Goal: Check status: Check status

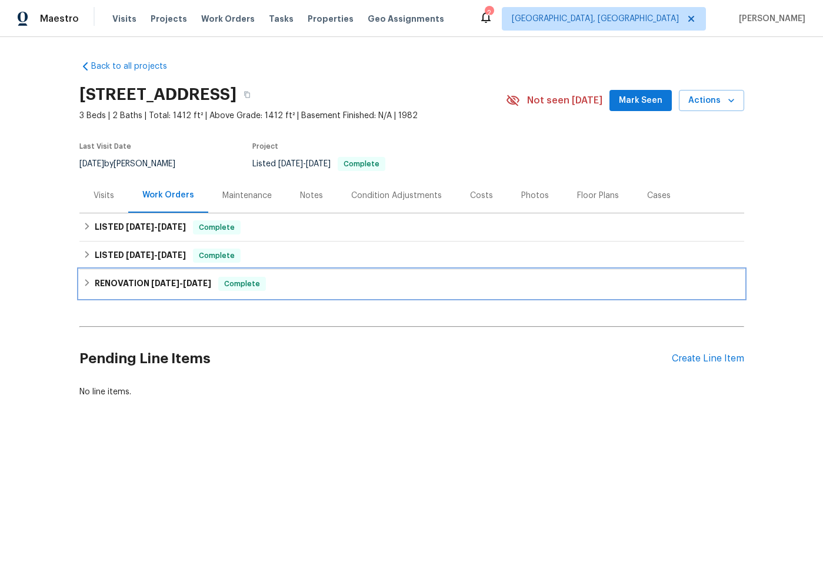
click at [296, 273] on div "RENOVATION [DATE] - [DATE] Complete" at bounding box center [411, 284] width 665 height 28
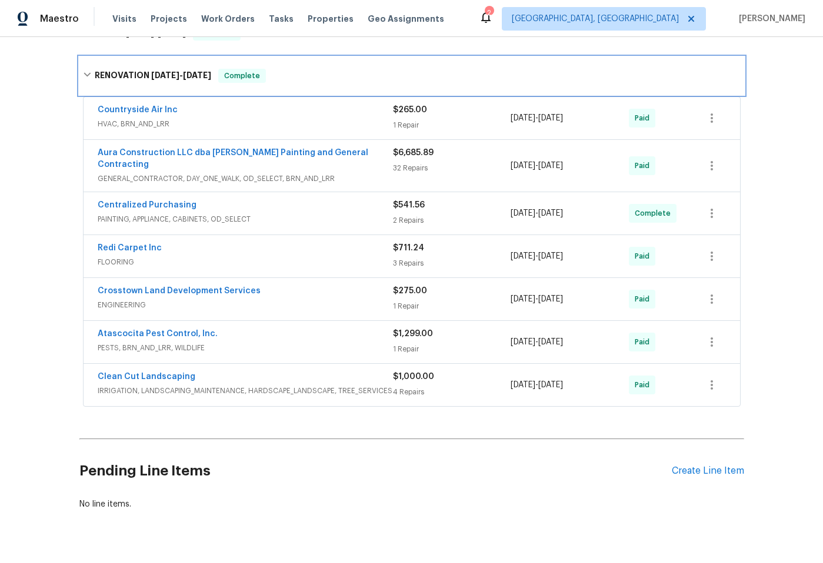
scroll to position [228, 0]
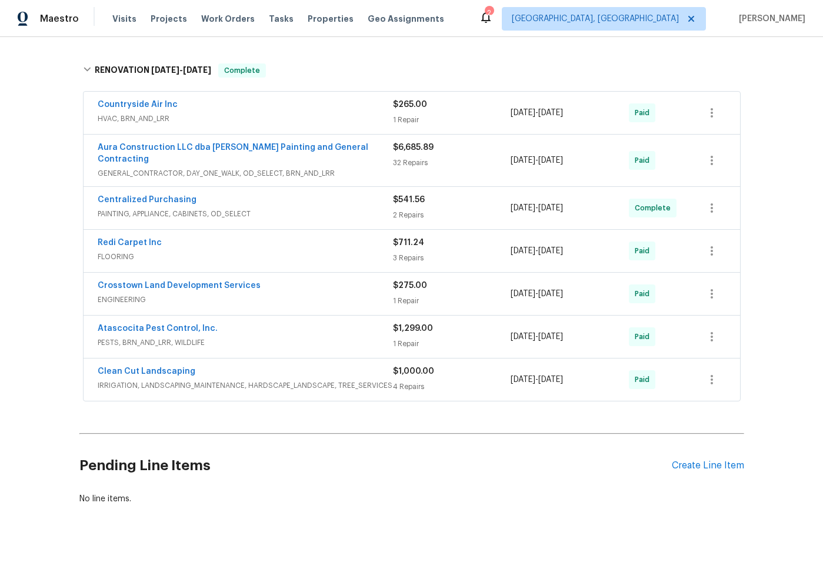
click at [488, 295] on div "1 Repair" at bounding box center [452, 301] width 118 height 12
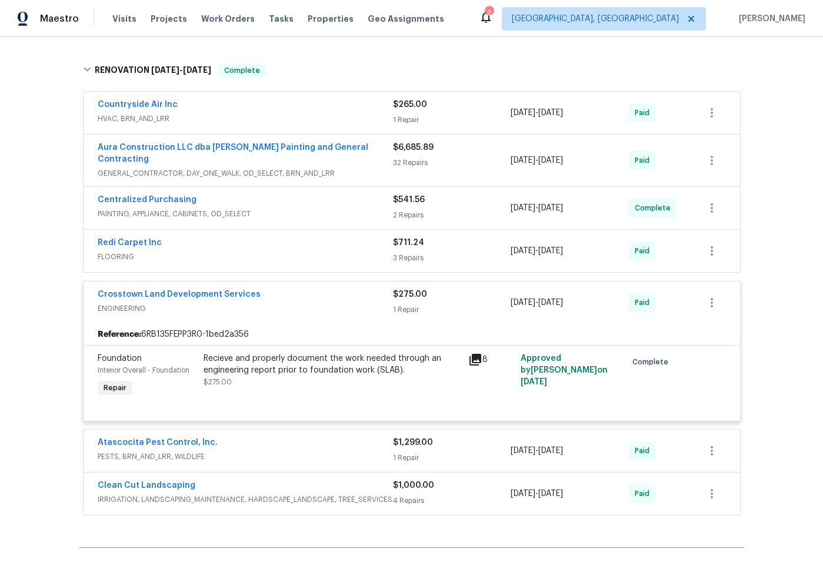
click at [338, 353] on div "Recieve and properly document the work needed through an engineering report pri…" at bounding box center [333, 365] width 258 height 24
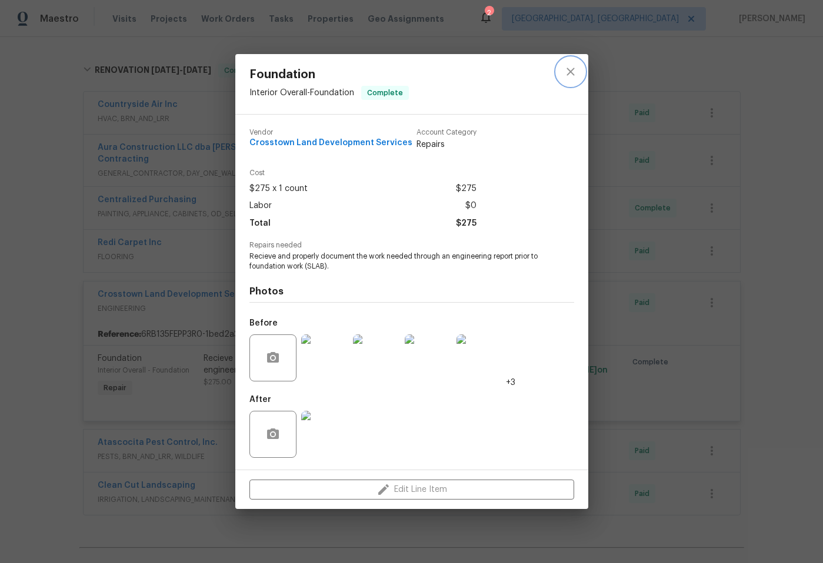
click at [571, 72] on icon "close" at bounding box center [570, 72] width 8 height 8
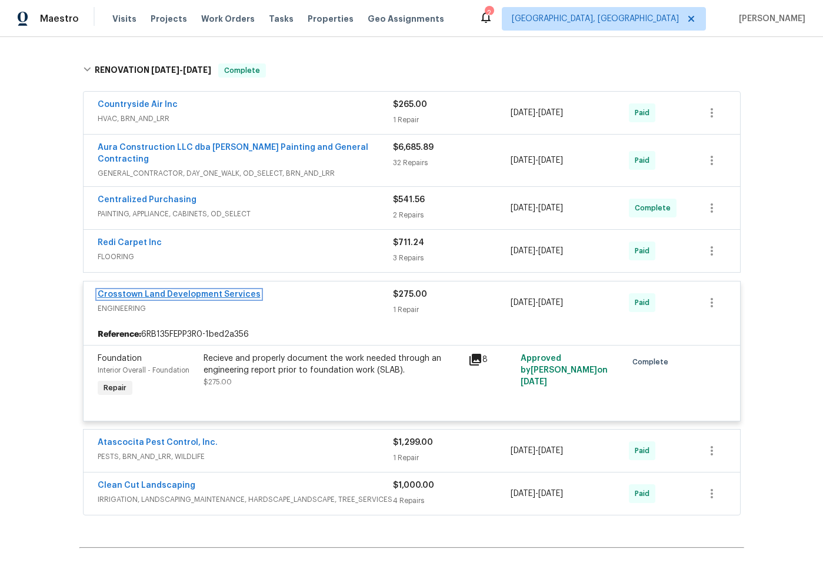
click at [158, 291] on link "Crosstown Land Development Services" at bounding box center [179, 295] width 163 height 8
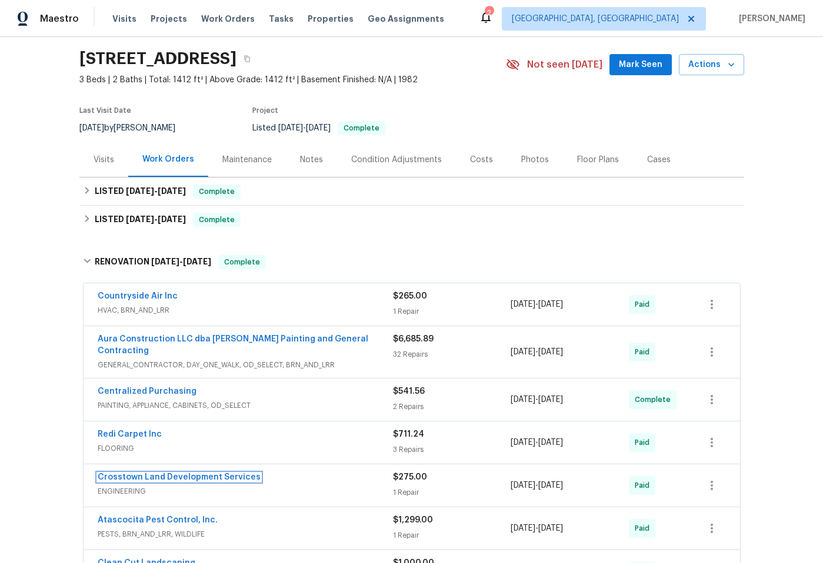
scroll to position [0, 0]
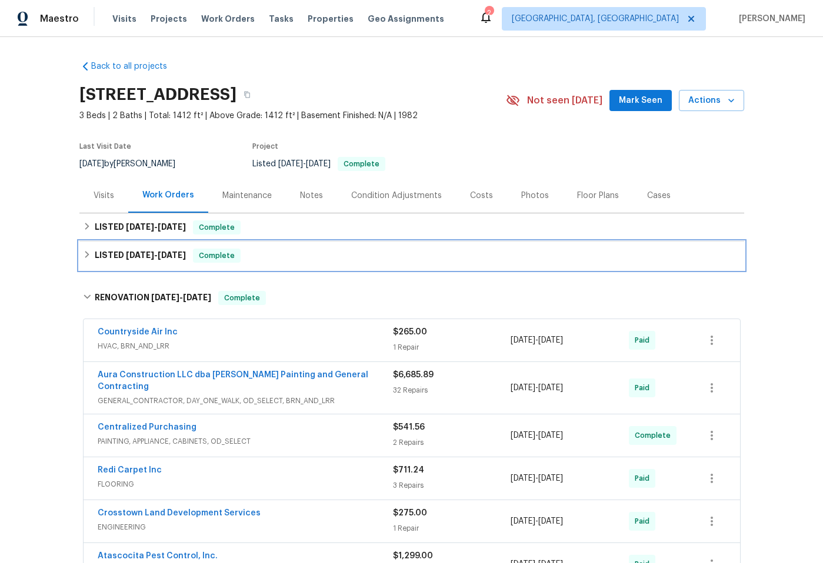
click at [148, 253] on span "[DATE] - [DATE]" at bounding box center [156, 255] width 60 height 8
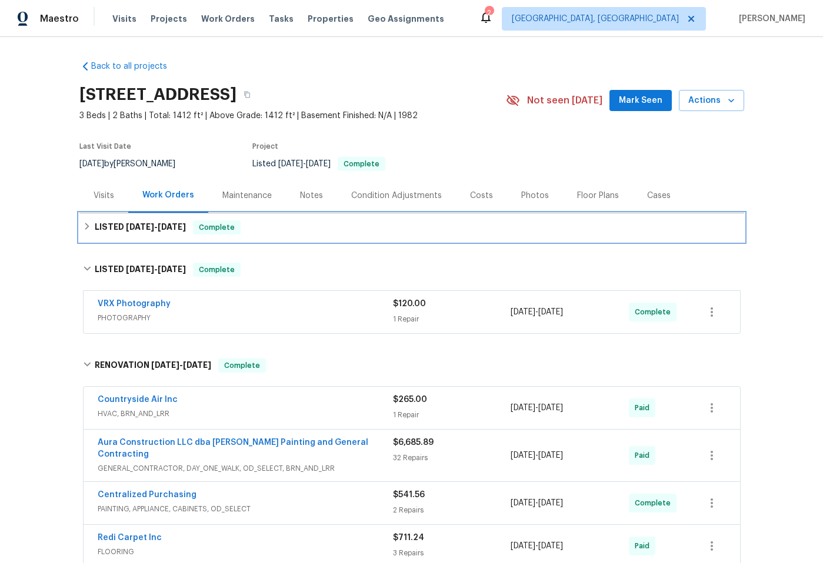
click at [142, 236] on div "LISTED [DATE] - [DATE] Complete" at bounding box center [411, 228] width 665 height 28
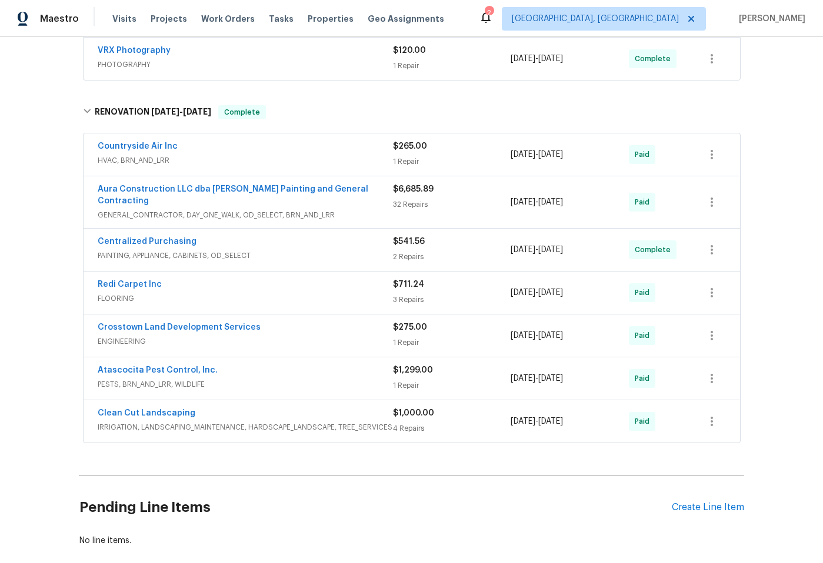
scroll to position [347, 0]
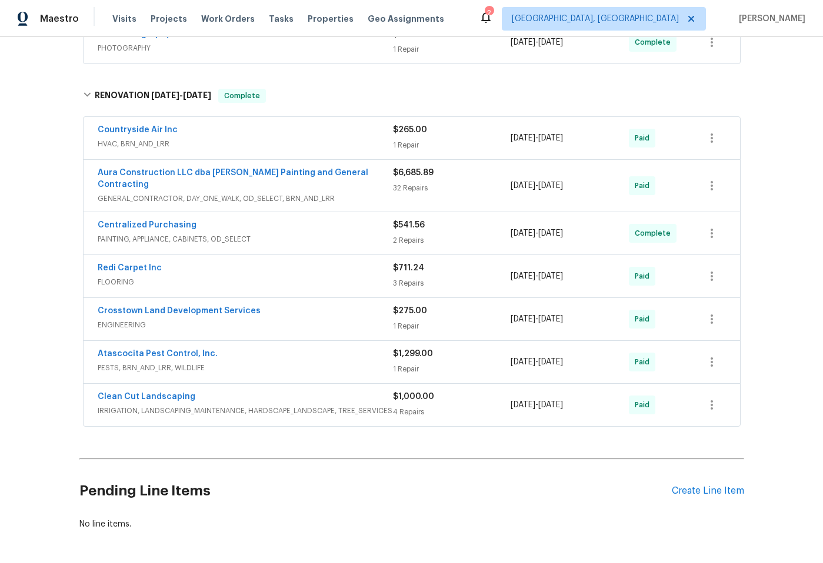
click at [776, 94] on div "Back to all projects [STREET_ADDRESS] 3 Beds | 2 Baths | Total: 1412 ft² | Abov…" at bounding box center [411, 300] width 823 height 526
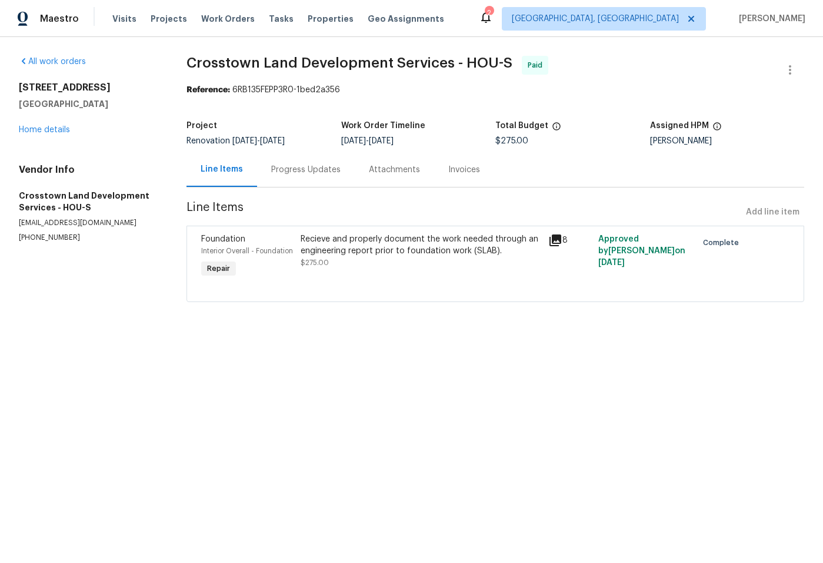
click at [279, 164] on div "Progress Updates" at bounding box center [305, 170] width 69 height 12
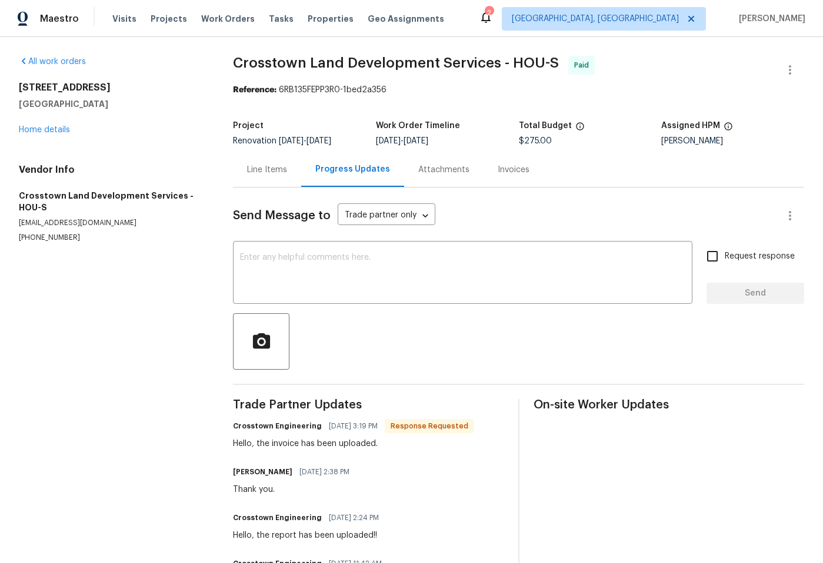
click at [440, 172] on div "Attachments" at bounding box center [443, 170] width 51 height 12
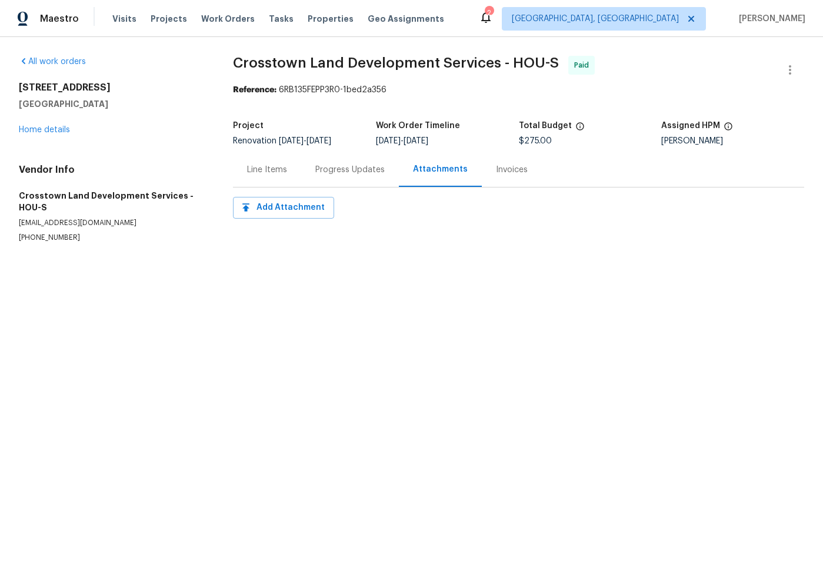
click at [485, 174] on div "Invoices" at bounding box center [512, 169] width 60 height 35
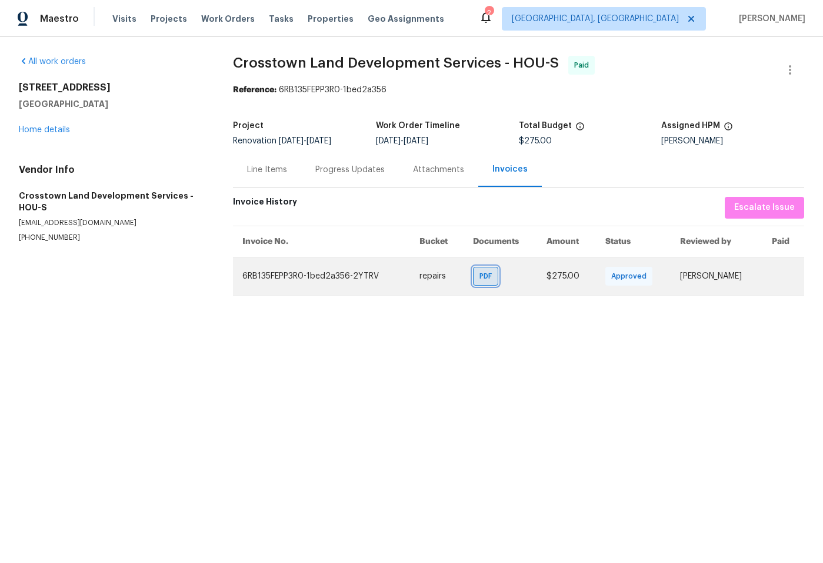
click at [479, 271] on span "PDF" at bounding box center [487, 277] width 17 height 12
